Goal: Task Accomplishment & Management: Complete application form

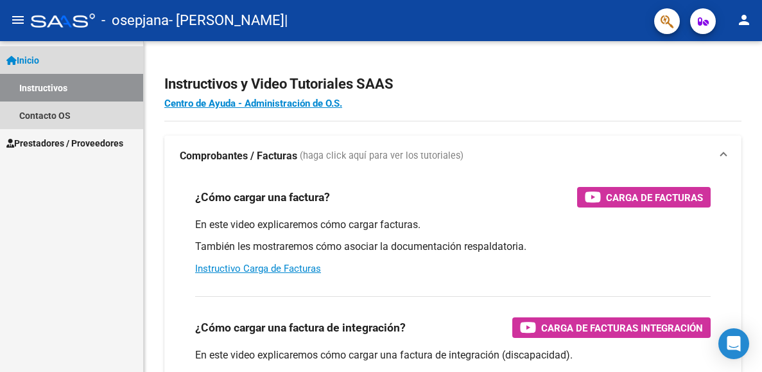
click at [49, 60] on link "Inicio" at bounding box center [71, 60] width 143 height 28
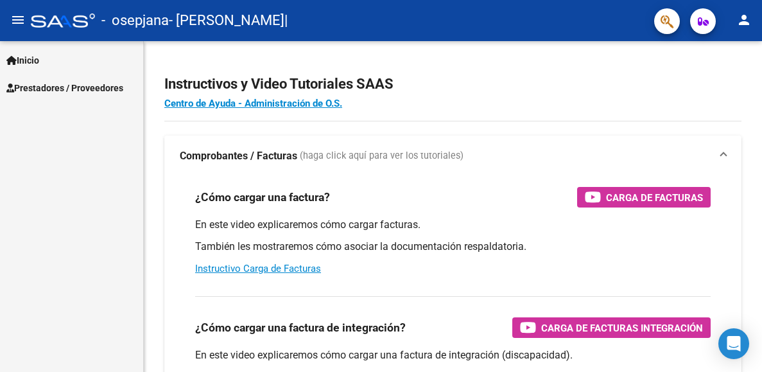
click at [48, 60] on link "Inicio" at bounding box center [71, 60] width 143 height 28
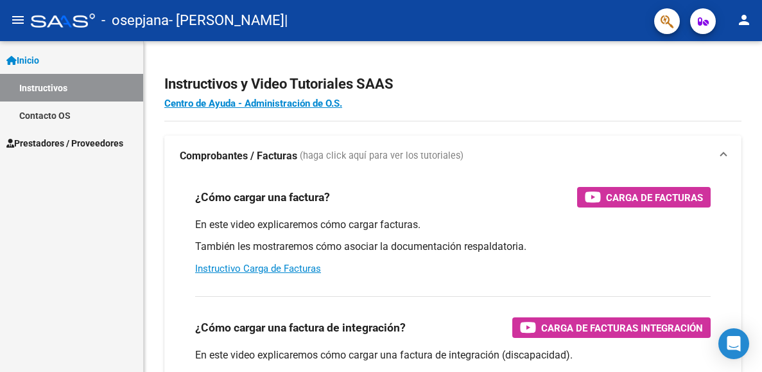
click at [48, 60] on link "Inicio" at bounding box center [71, 60] width 143 height 28
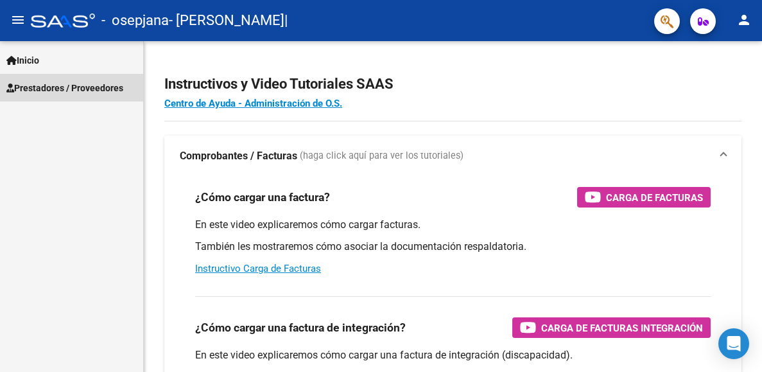
click at [42, 83] on span "Prestadores / Proveedores" at bounding box center [64, 88] width 117 height 14
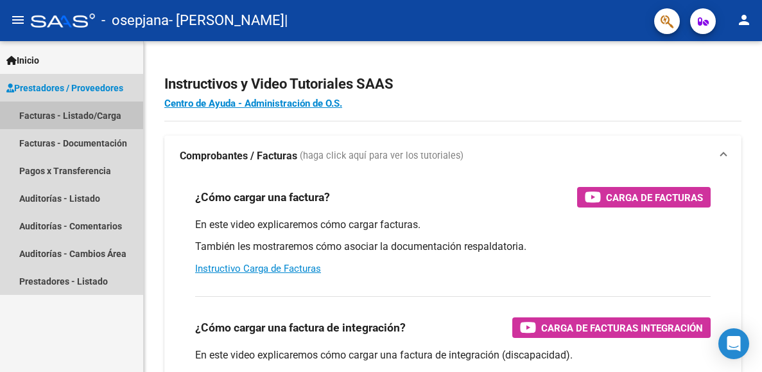
click at [47, 115] on link "Facturas - Listado/Carga" at bounding box center [71, 115] width 143 height 28
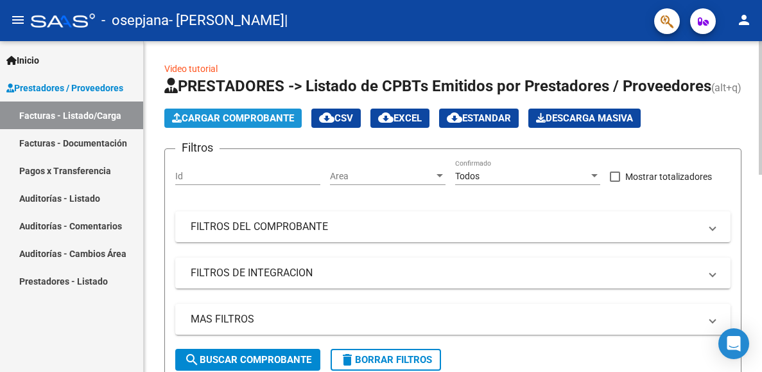
click at [243, 124] on span "Cargar Comprobante" at bounding box center [233, 118] width 122 height 12
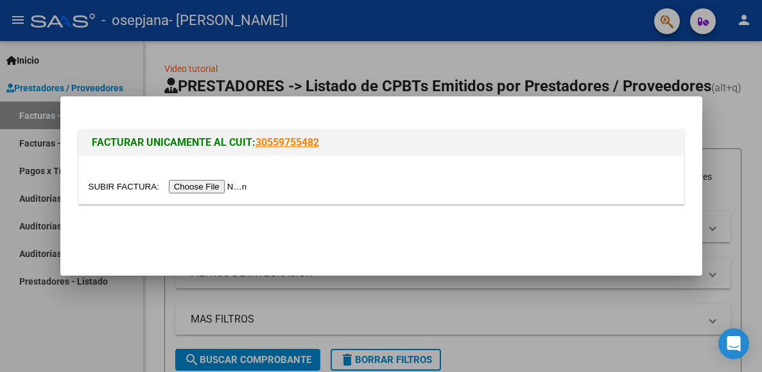
click at [188, 186] on input "file" at bounding box center [170, 186] width 162 height 13
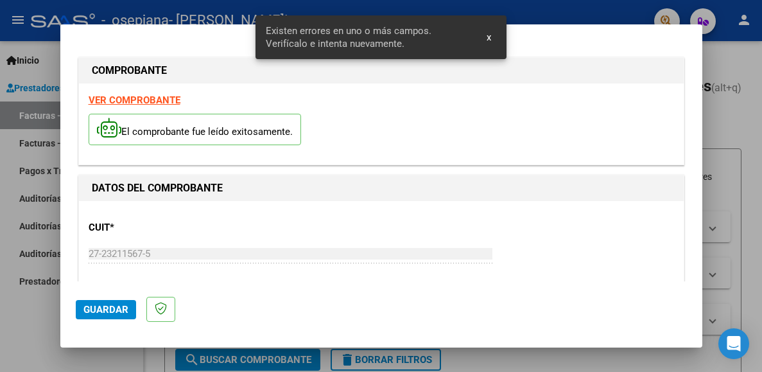
scroll to position [300, 0]
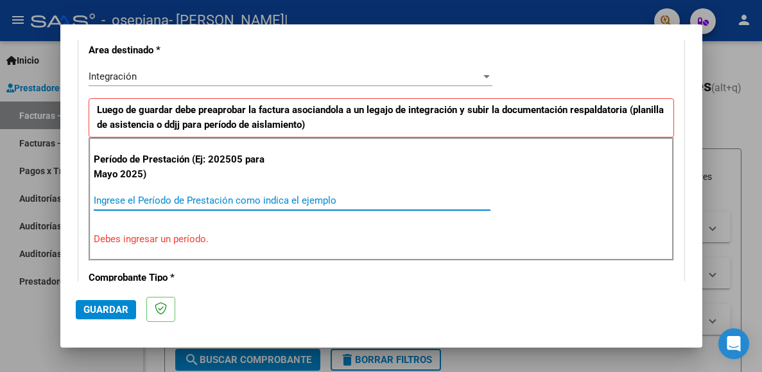
click at [103, 198] on input "Ingrese el Período de Prestación como indica el ejemplo" at bounding box center [292, 200] width 397 height 12
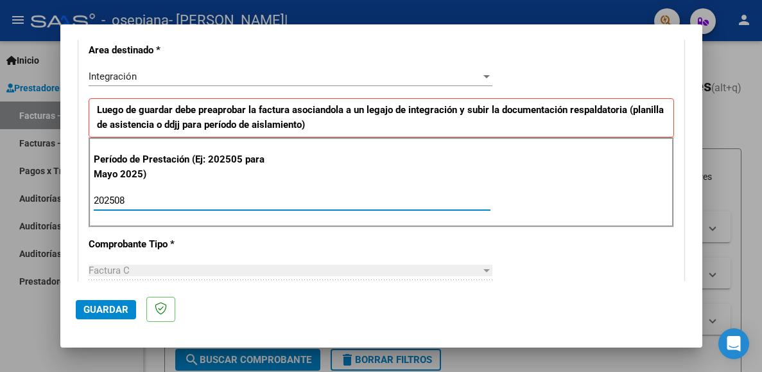
type input "202508"
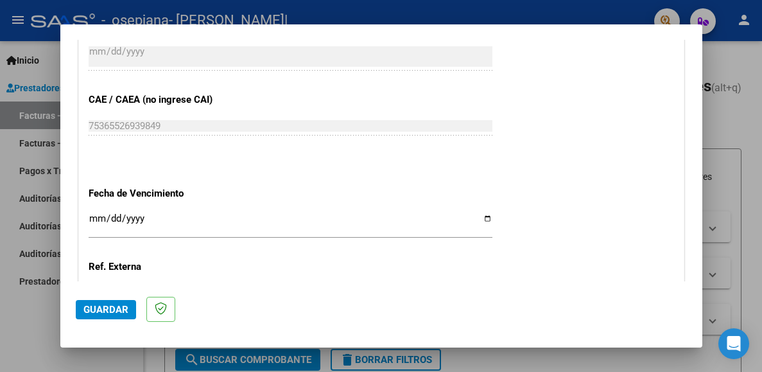
scroll to position [801, 0]
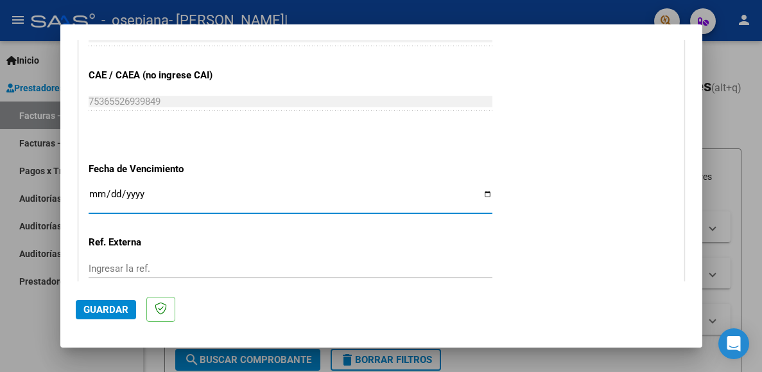
click at [97, 189] on input "Ingresar la fecha" at bounding box center [291, 199] width 404 height 21
type input "[DATE]"
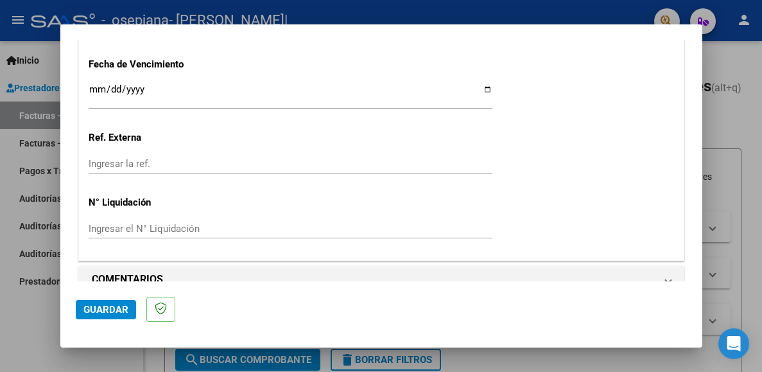
scroll to position [0, 0]
click at [103, 310] on span "Guardar" at bounding box center [105, 309] width 45 height 12
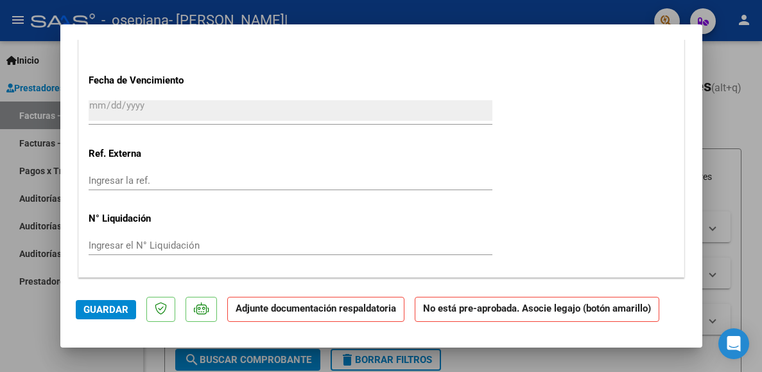
scroll to position [876, 0]
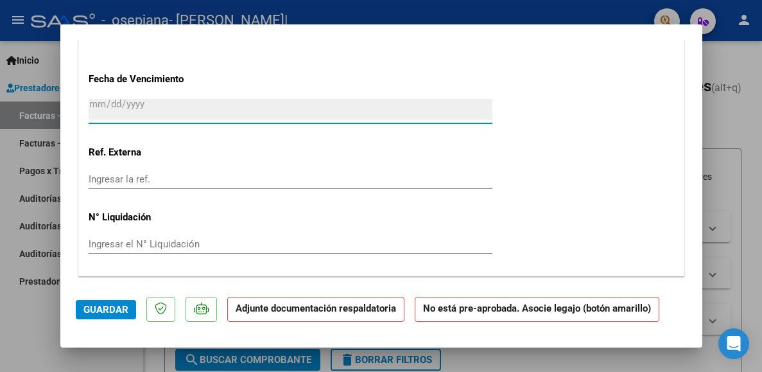
click at [98, 99] on input "[DATE]" at bounding box center [291, 109] width 404 height 21
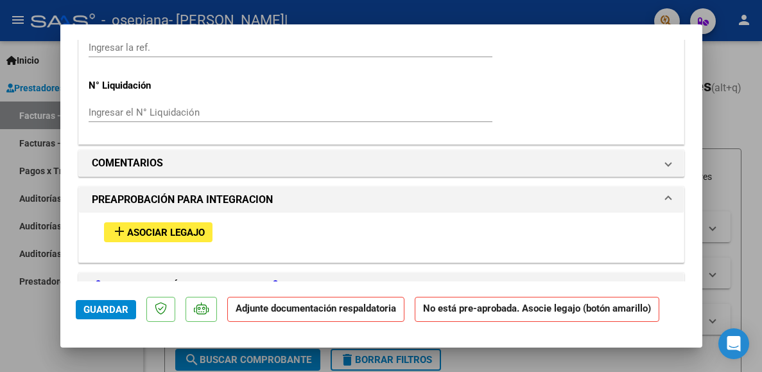
scroll to position [1034, 0]
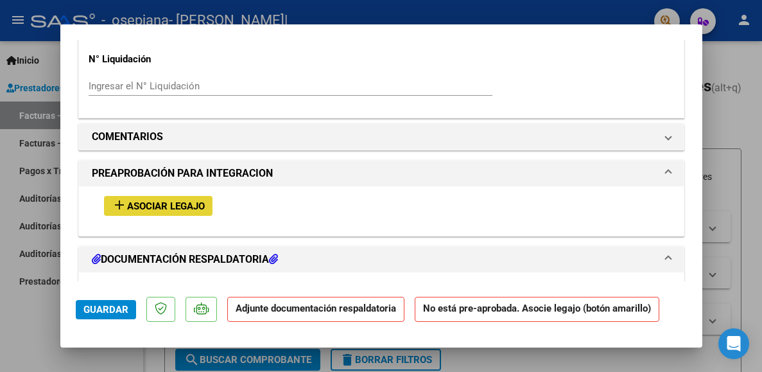
click at [171, 200] on span "Asociar Legajo" at bounding box center [166, 206] width 78 height 12
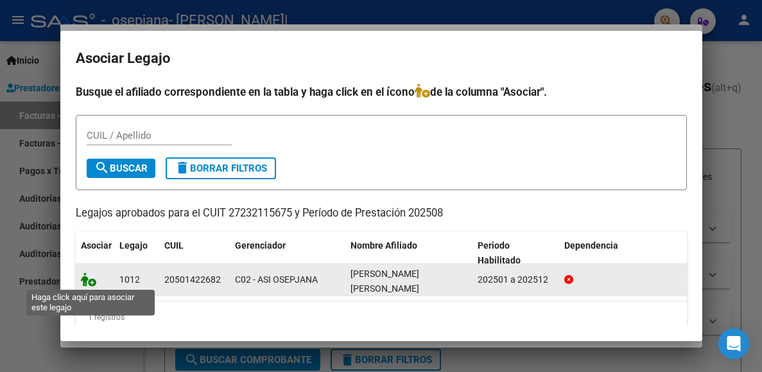
click at [92, 282] on icon at bounding box center [88, 279] width 15 height 14
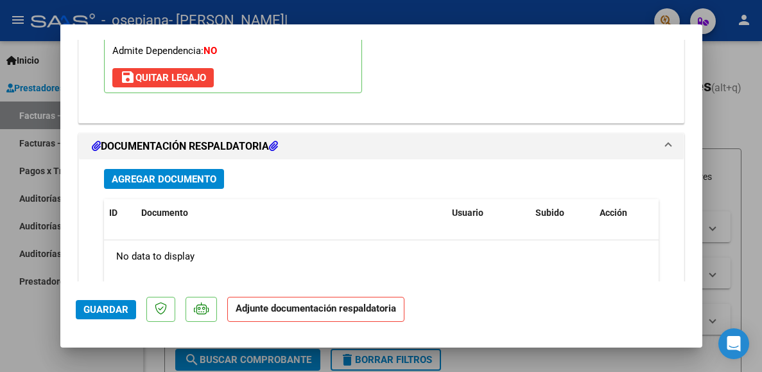
scroll to position [1350, 0]
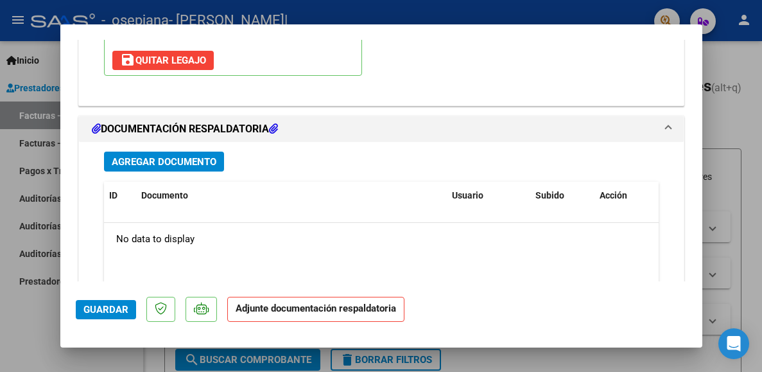
click at [149, 156] on span "Agregar Documento" at bounding box center [164, 162] width 105 height 12
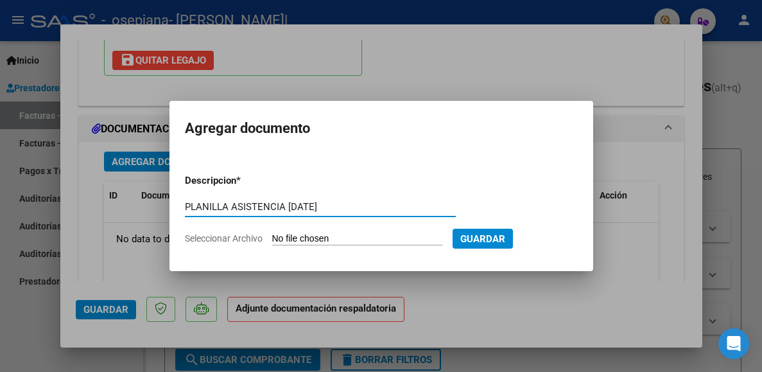
type input "PLANILLA ASISTENCIA [DATE]"
click at [280, 238] on input "Seleccionar Archivo" at bounding box center [357, 239] width 170 height 12
type input "C:\fakepath\Asistencia [DATE] [PERSON_NAME].pdf"
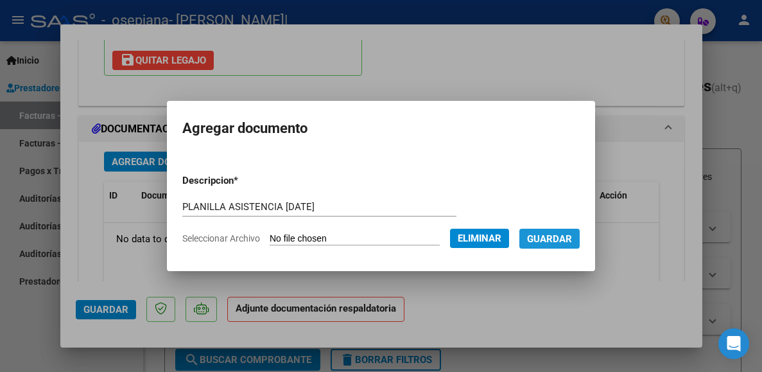
click at [572, 238] on span "Guardar" at bounding box center [549, 239] width 45 height 12
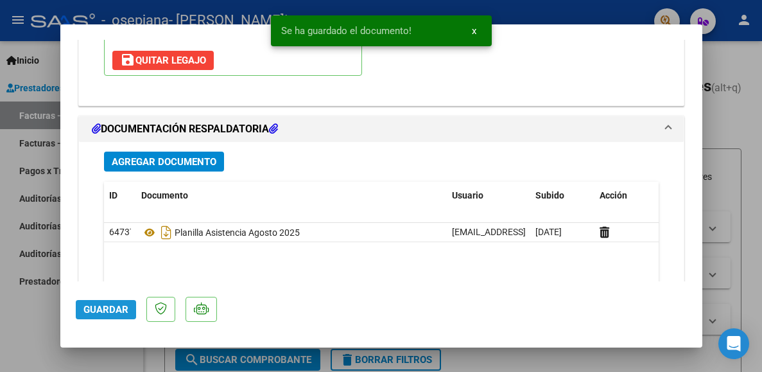
click at [114, 311] on span "Guardar" at bounding box center [105, 309] width 45 height 12
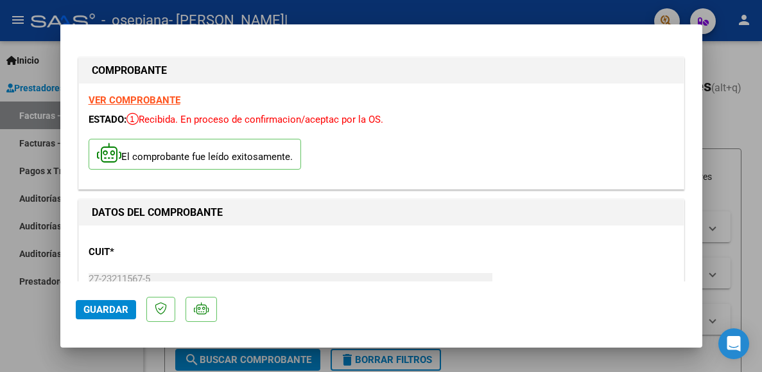
scroll to position [0, 0]
click at [90, 309] on span "Guardar" at bounding box center [105, 309] width 45 height 12
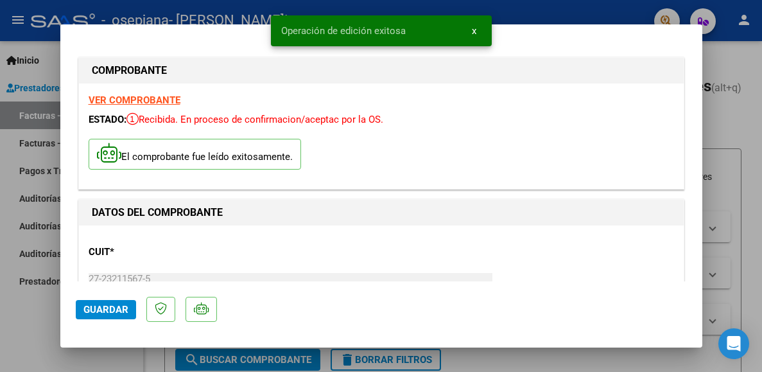
click at [472, 31] on span "x" at bounding box center [474, 31] width 4 height 12
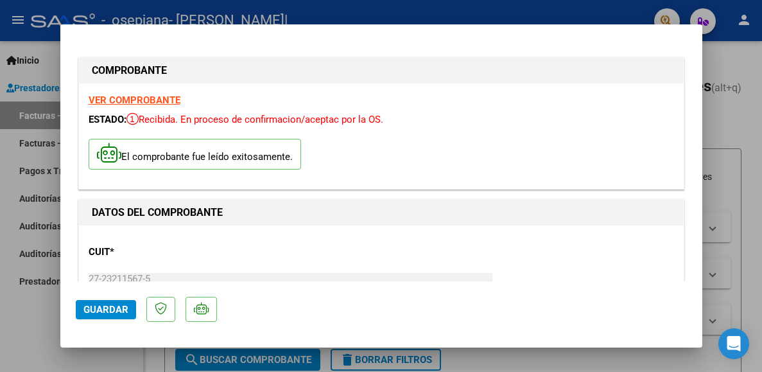
click at [735, 58] on div at bounding box center [381, 186] width 762 height 372
